Goal: Task Accomplishment & Management: Use online tool/utility

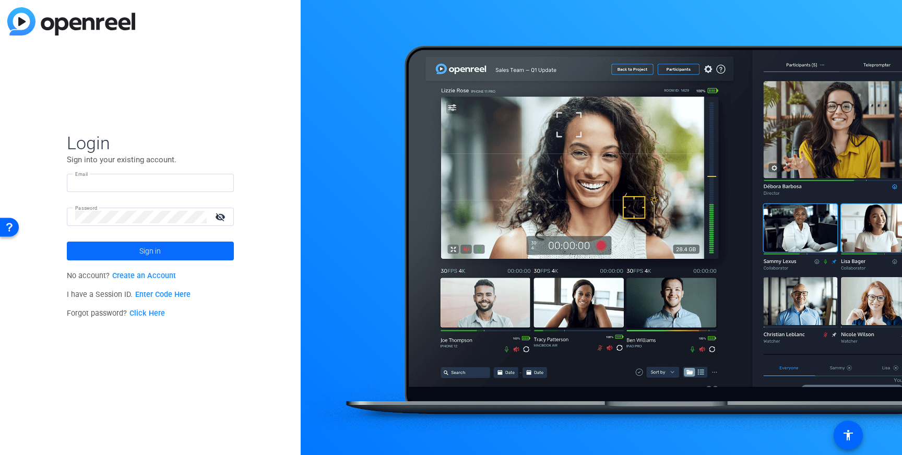
type input "[EMAIL_ADDRESS][DOMAIN_NAME]"
click at [142, 246] on span "Sign in" at bounding box center [149, 251] width 21 height 26
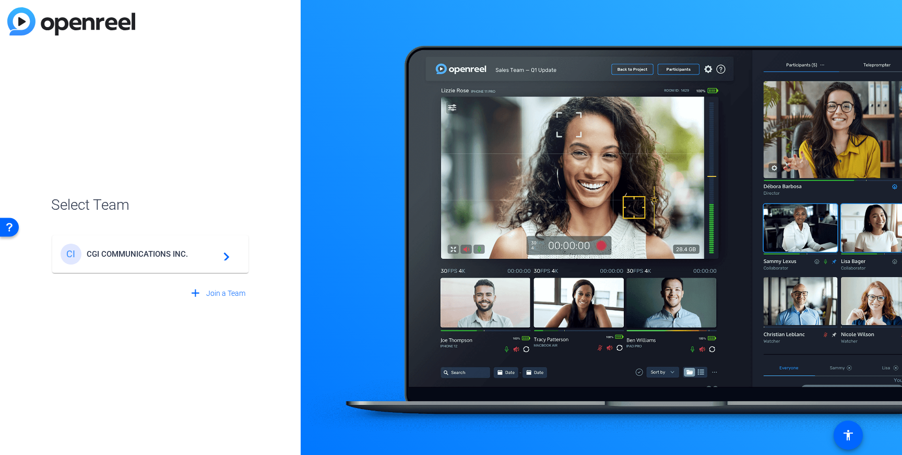
click at [201, 251] on span "CGI COMMUNICATIONS INC." at bounding box center [152, 253] width 130 height 9
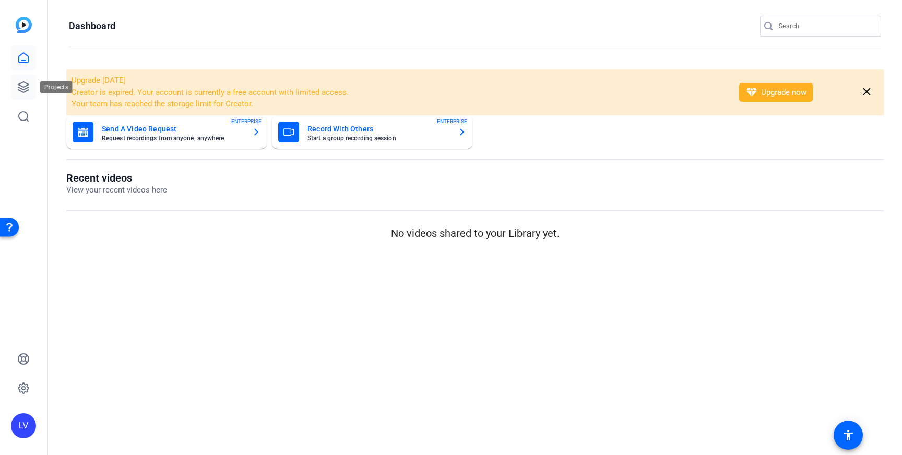
click at [26, 88] on icon at bounding box center [23, 87] width 10 height 10
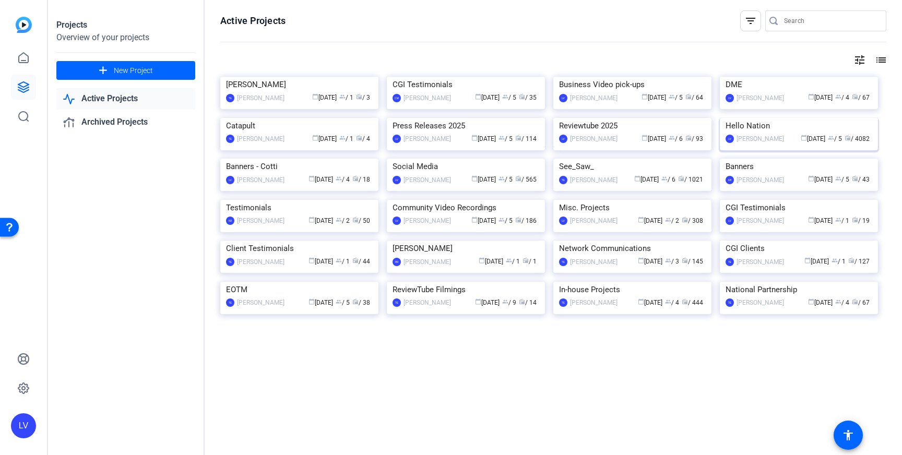
click at [768, 118] on img at bounding box center [799, 118] width 158 height 0
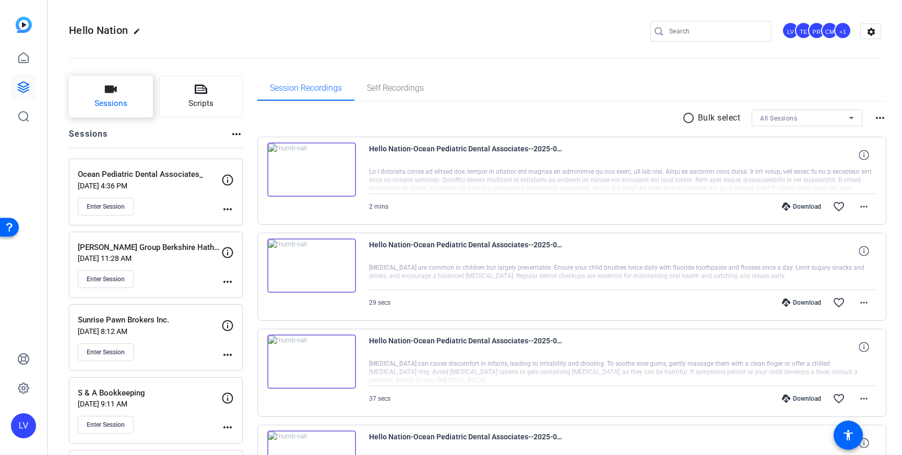
click at [121, 97] on button "Sessions" at bounding box center [111, 97] width 84 height 42
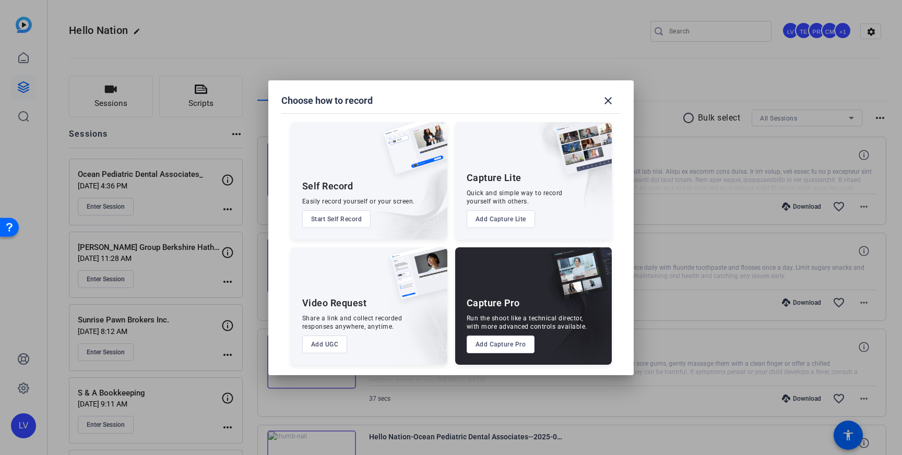
click at [506, 342] on button "Add Capture Pro" at bounding box center [501, 345] width 68 height 18
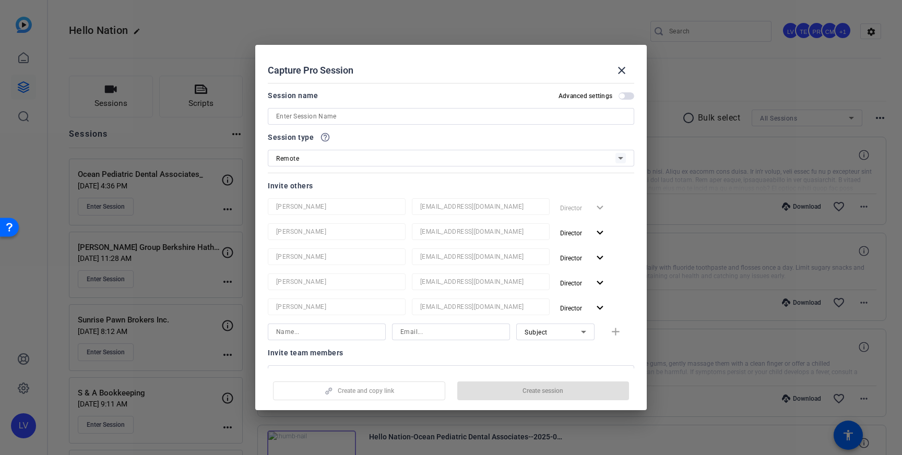
click at [428, 118] on input at bounding box center [451, 116] width 350 height 13
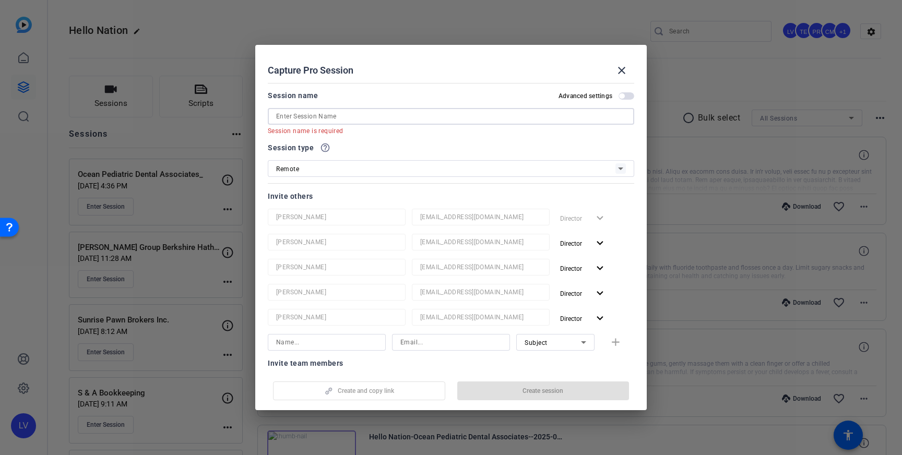
paste input "Windridge Perennials & Landscaping"
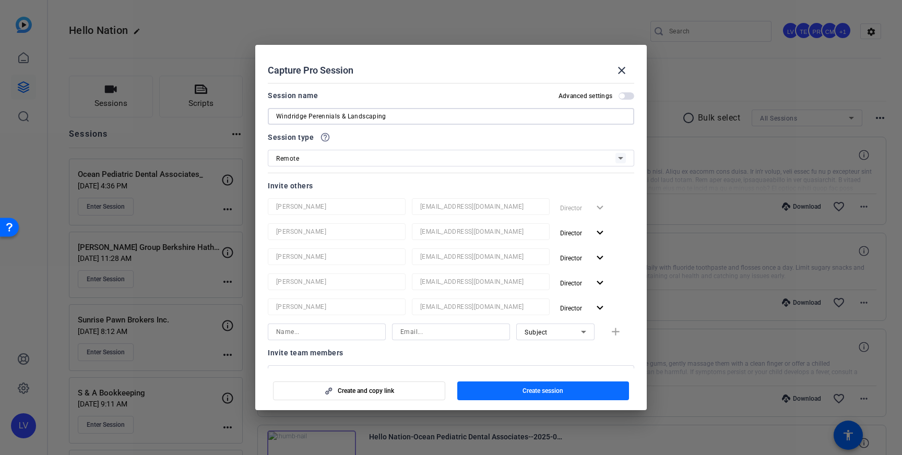
type input "Windridge Perennials & Landscaping"
click at [525, 391] on span "Create session" at bounding box center [542, 391] width 41 height 8
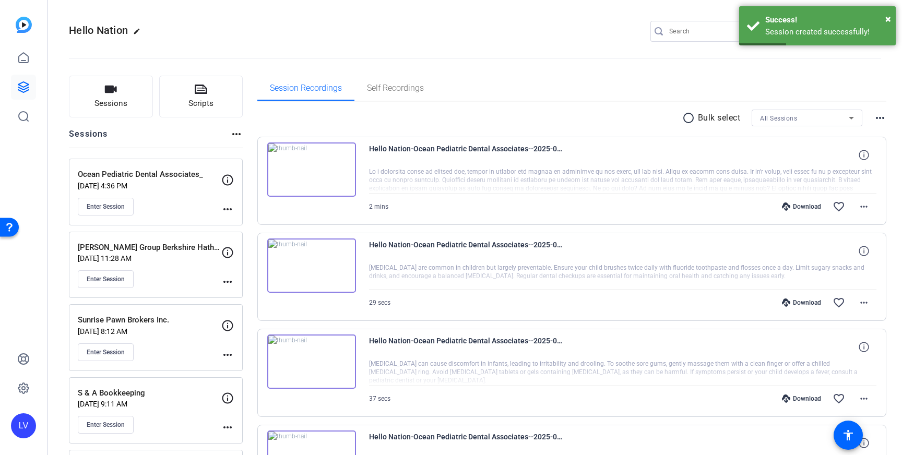
click at [224, 205] on mat-icon "more_horiz" at bounding box center [227, 209] width 13 height 13
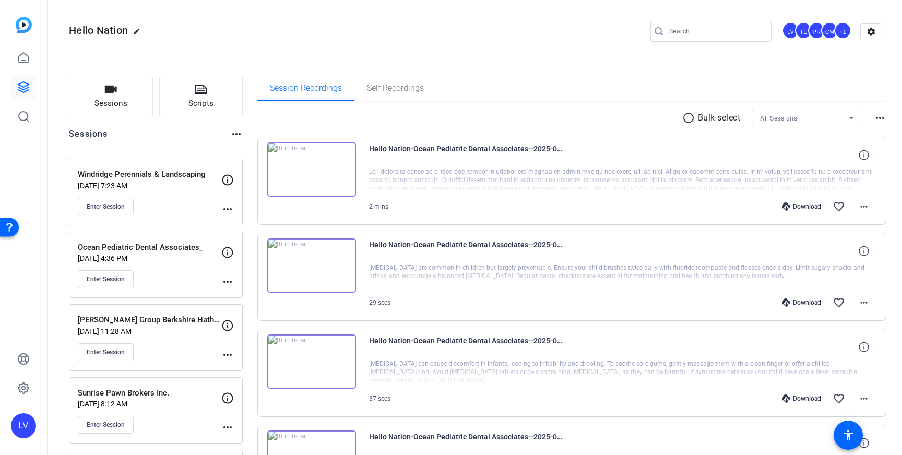
click at [229, 209] on mat-icon "more_horiz" at bounding box center [227, 209] width 13 height 13
click at [245, 230] on span "Edit Session" at bounding box center [253, 224] width 47 height 13
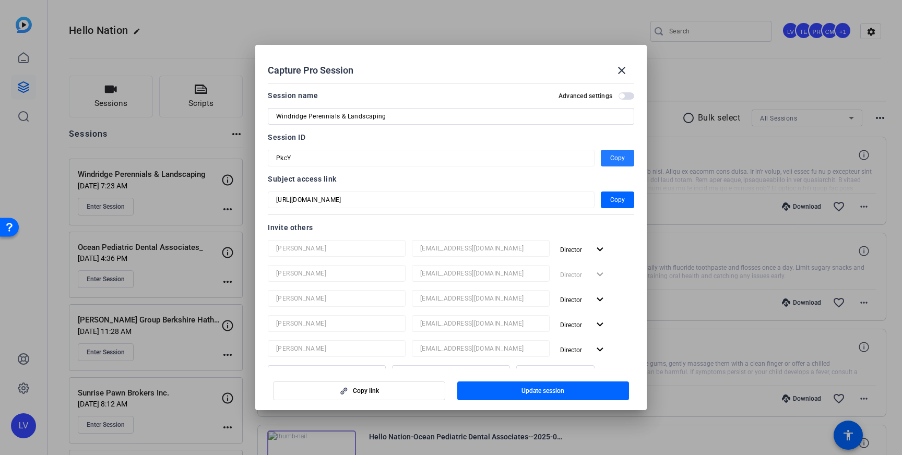
click at [618, 158] on span "Copy" at bounding box center [617, 158] width 15 height 13
